Goal: Transaction & Acquisition: Subscribe to service/newsletter

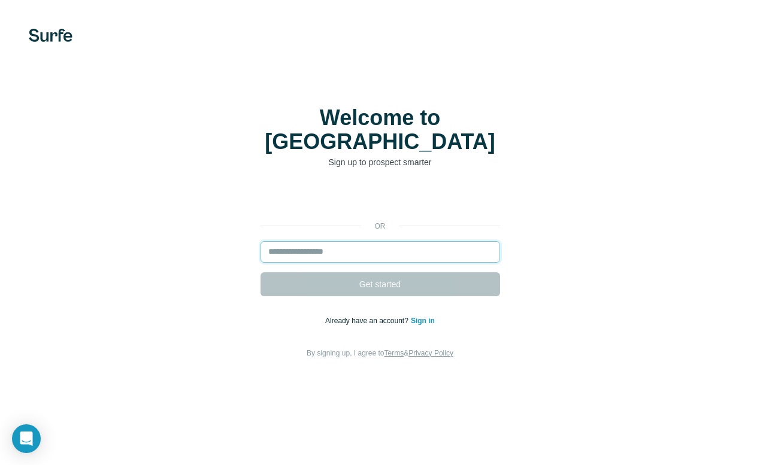
click at [361, 241] on input "email" at bounding box center [381, 252] width 240 height 22
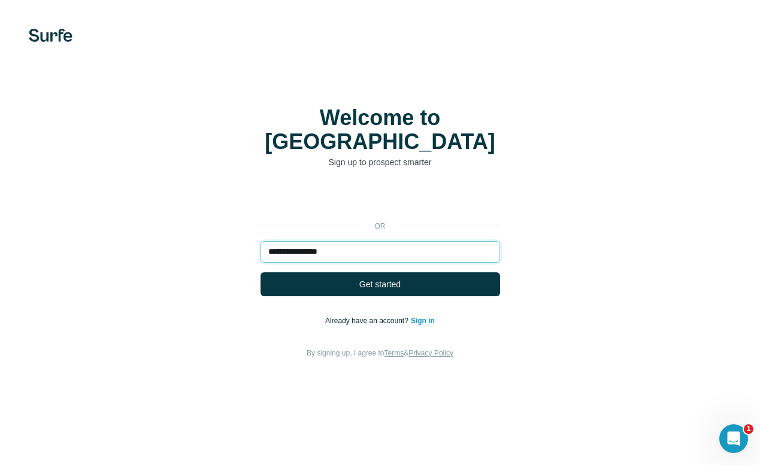
type input "**********"
click at [261, 273] on button "Get started" at bounding box center [381, 285] width 240 height 24
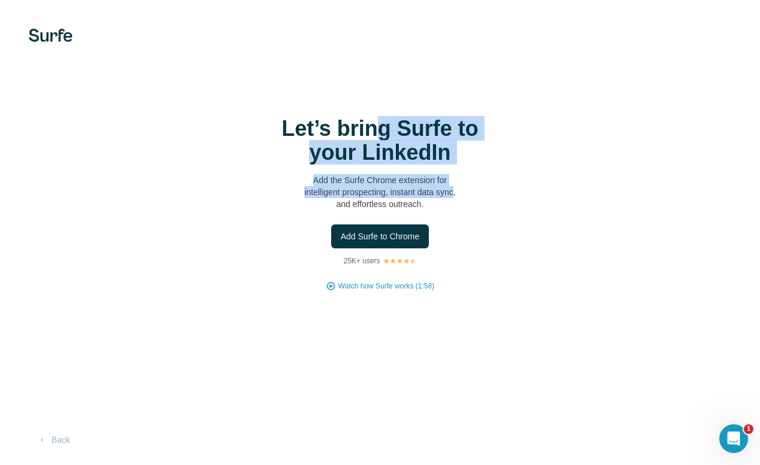
drag, startPoint x: 371, startPoint y: 120, endPoint x: 462, endPoint y: 201, distance: 121.8
click at [462, 201] on div "Let’s bring Surfe to your LinkedIn Add the Surfe Chrome extension for intellige…" at bounding box center [381, 163] width 240 height 93
click at [462, 201] on p "Add the Surfe Chrome extension for intelligent prospecting, instant data sync, …" at bounding box center [381, 192] width 240 height 36
drag, startPoint x: 448, startPoint y: 210, endPoint x: 410, endPoint y: 118, distance: 98.9
click at [410, 118] on div "Let’s bring Surfe to your LinkedIn Add the Surfe Chrome extension for intellige…" at bounding box center [380, 204] width 712 height 175
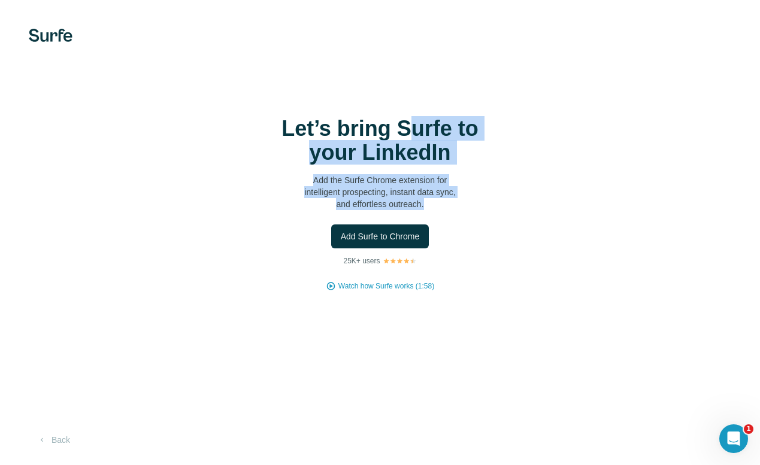
click at [410, 118] on h1 "Let’s bring Surfe to your LinkedIn" at bounding box center [381, 141] width 240 height 48
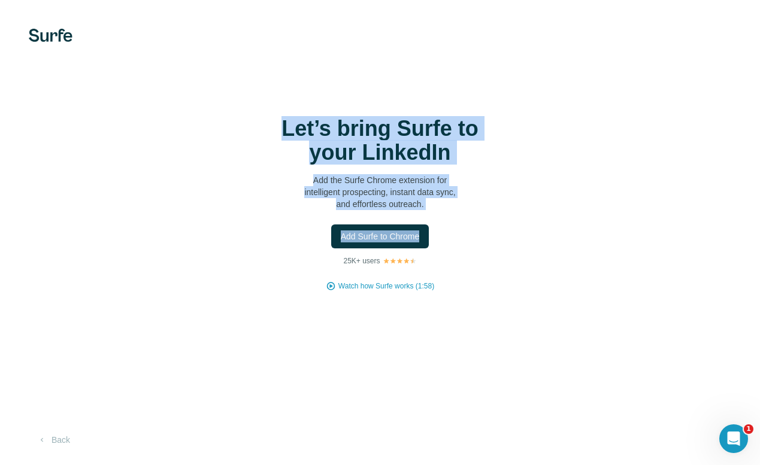
drag, startPoint x: 374, startPoint y: 92, endPoint x: 487, endPoint y: 245, distance: 190.3
click at [486, 245] on div "Let’s bring Surfe to your LinkedIn Add the Surfe Chrome extension for intellige…" at bounding box center [380, 232] width 760 height 465
click at [487, 245] on div "Add Surfe to Chrome" at bounding box center [380, 237] width 712 height 24
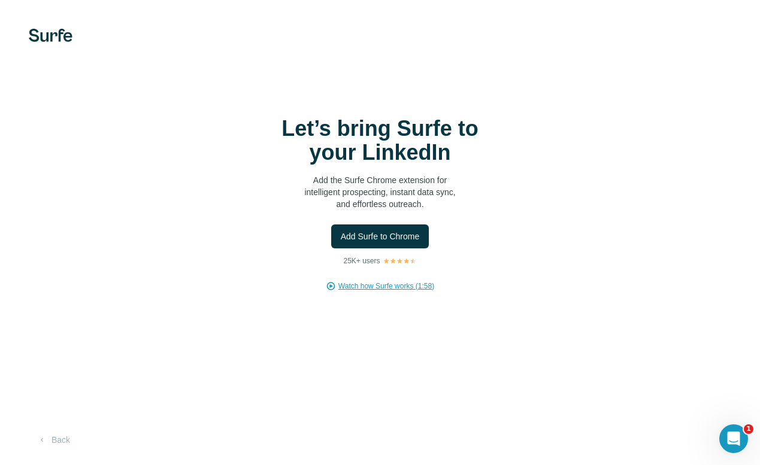
click at [385, 285] on span "Watch how Surfe works (1:58)" at bounding box center [386, 286] width 96 height 11
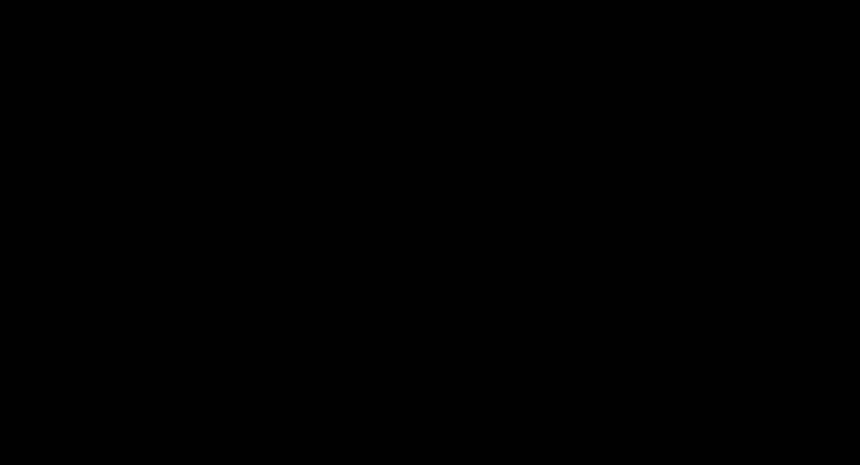
click at [173, 281] on button "Watch how Surfe works (1:58)" at bounding box center [221, 286] width 96 height 11
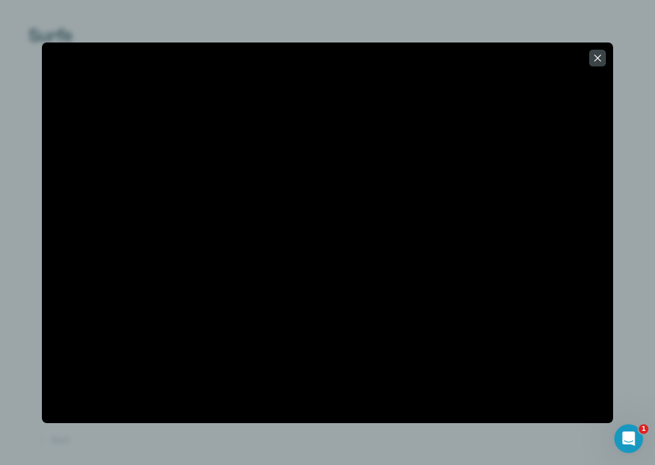
click at [364, 25] on div at bounding box center [327, 232] width 655 height 465
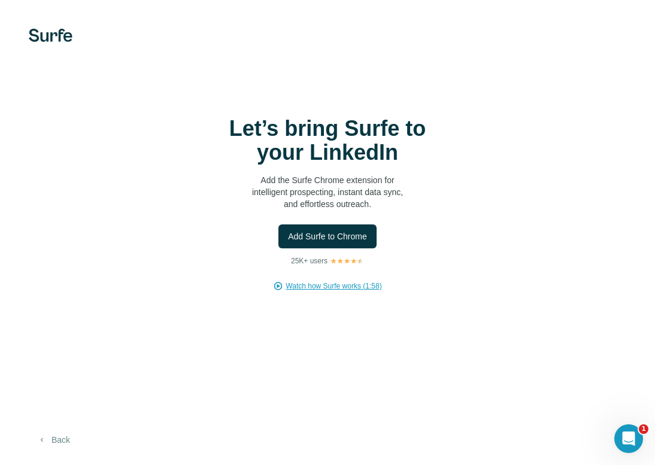
click at [56, 439] on button "Back" at bounding box center [54, 441] width 50 height 22
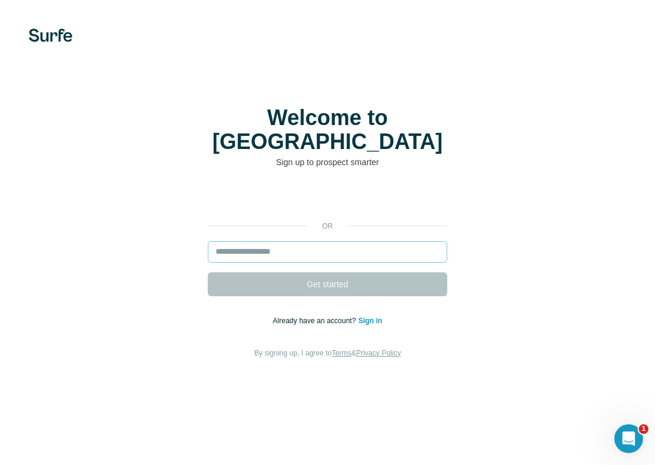
click at [259, 241] on input "email" at bounding box center [328, 252] width 240 height 22
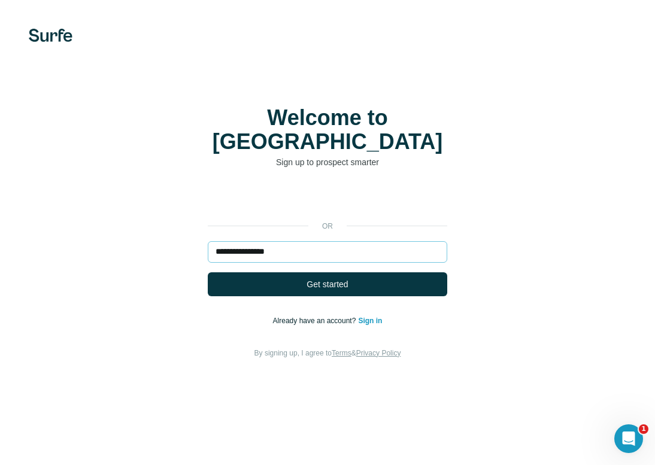
type input "**********"
click at [208, 273] on button "Get started" at bounding box center [328, 285] width 240 height 24
drag, startPoint x: 290, startPoint y: 237, endPoint x: 289, endPoint y: 223, distance: 13.8
click at [289, 223] on div "**********" at bounding box center [327, 274] width 607 height 173
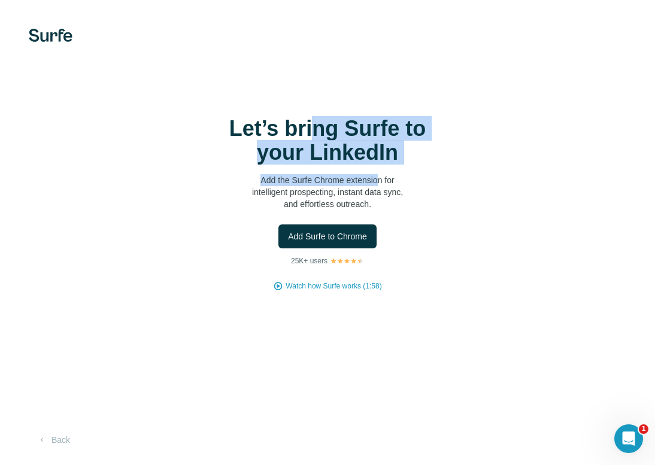
drag, startPoint x: 314, startPoint y: 122, endPoint x: 379, endPoint y: 180, distance: 87.0
click at [379, 180] on div "Let’s bring Surfe to your LinkedIn Add the Surfe Chrome extension for intellige…" at bounding box center [328, 163] width 240 height 93
click at [379, 180] on p "Add the Surfe Chrome extension for intelligent prospecting, instant data sync, …" at bounding box center [328, 192] width 240 height 36
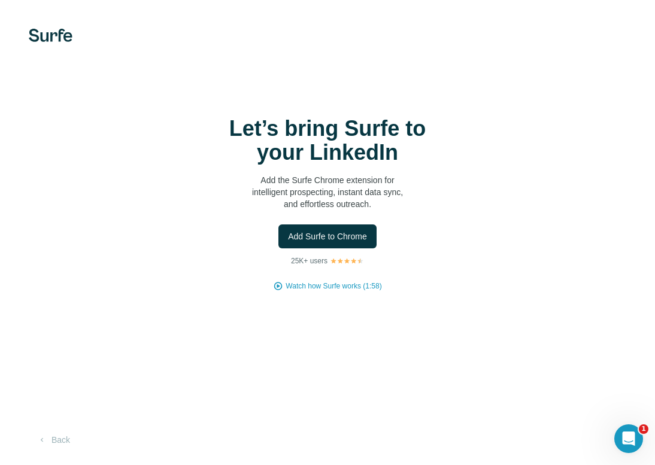
click at [56, 31] on img at bounding box center [51, 35] width 44 height 13
